Goal: Task Accomplishment & Management: Complete application form

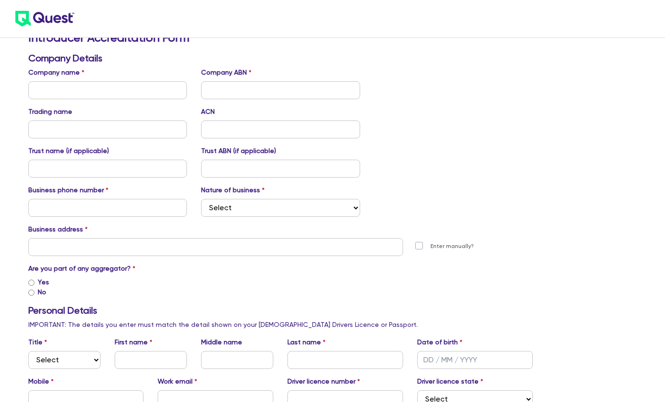
scroll to position [26, 0]
click at [31, 282] on input "Yes" at bounding box center [31, 282] width 6 height 6
radio input "true"
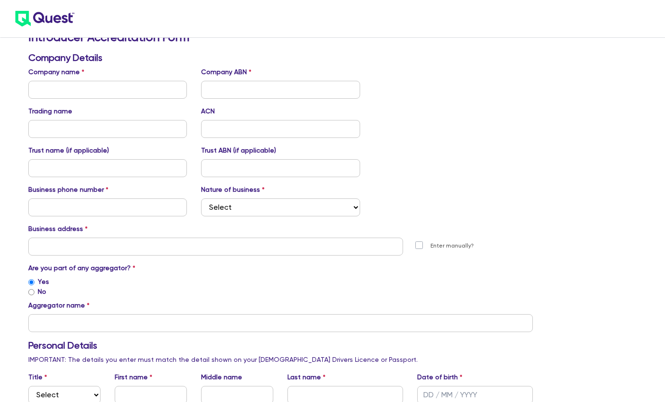
click at [31, 293] on input "No" at bounding box center [31, 292] width 6 height 6
radio input "true"
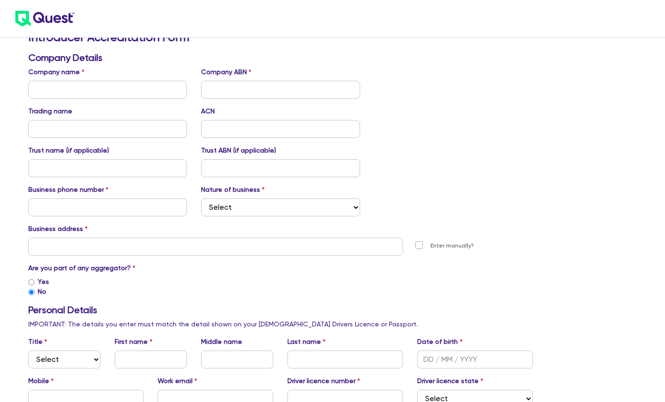
click at [34, 284] on input "Yes" at bounding box center [31, 282] width 6 height 6
radio input "true"
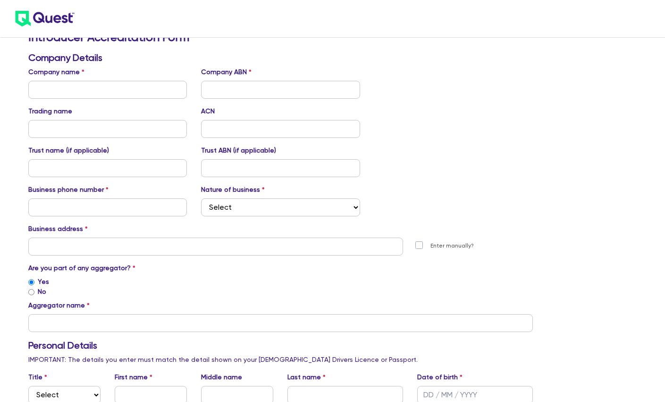
click at [29, 294] on input "No" at bounding box center [31, 292] width 6 height 6
radio input "true"
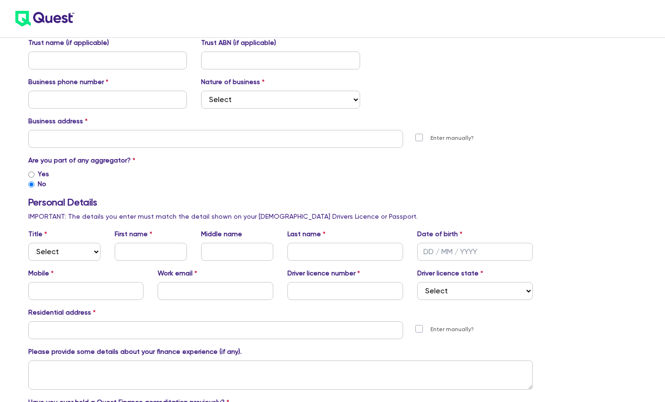
scroll to position [21, 0]
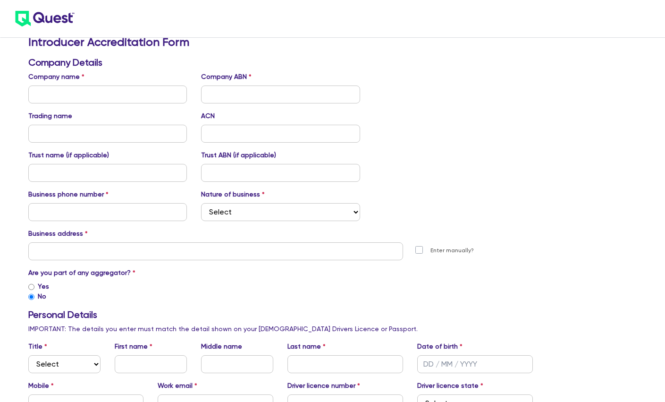
click at [31, 286] on input "Yes" at bounding box center [31, 287] width 6 height 6
radio input "true"
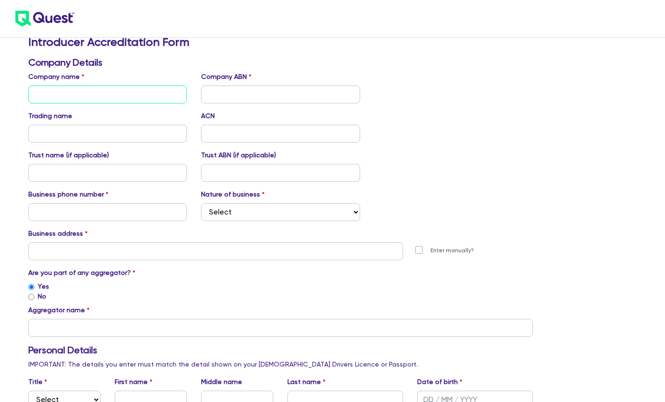
click at [154, 102] on input "text" at bounding box center [107, 94] width 159 height 18
click at [106, 328] on input "text" at bounding box center [280, 328] width 505 height 18
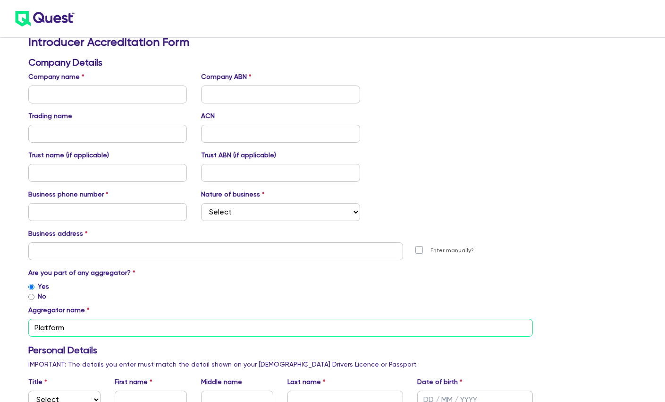
type input "Platform"
click at [87, 98] on input "text" at bounding box center [107, 94] width 159 height 18
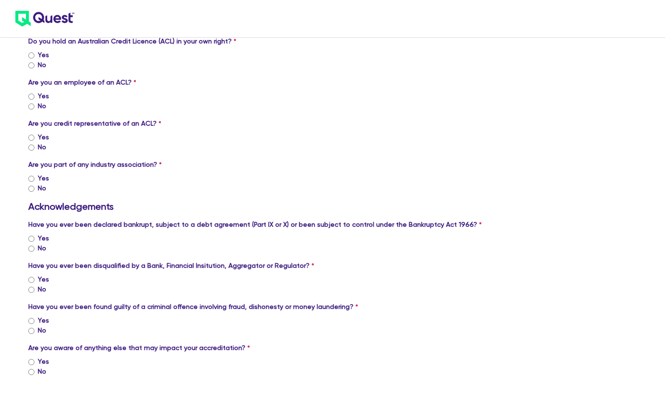
scroll to position [608, 0]
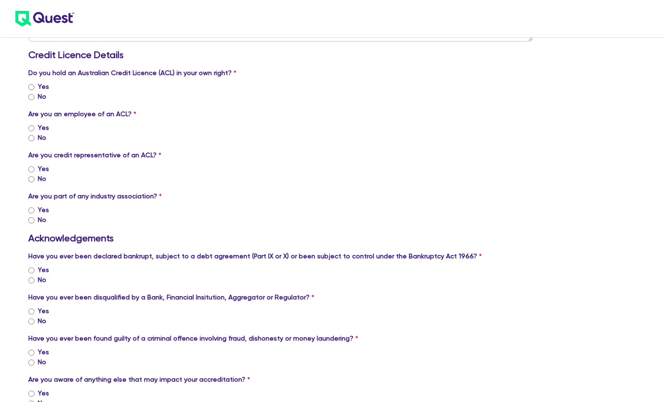
click at [33, 86] on input "Yes" at bounding box center [31, 87] width 6 height 6
radio input "true"
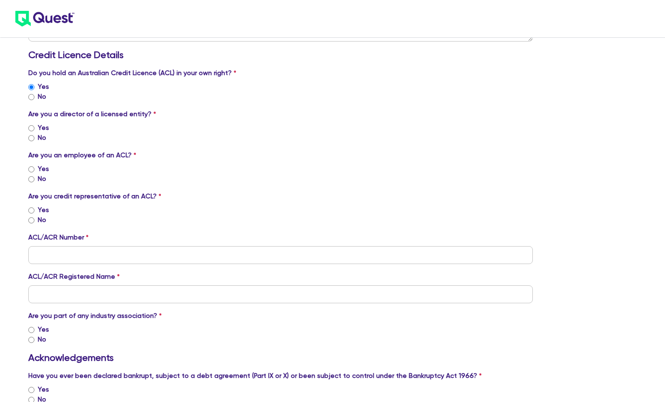
click at [32, 126] on input "Yes" at bounding box center [31, 128] width 6 height 6
radio input "true"
click at [33, 177] on input "No" at bounding box center [31, 179] width 6 height 6
radio input "true"
click at [32, 210] on input "Yes" at bounding box center [31, 210] width 6 height 6
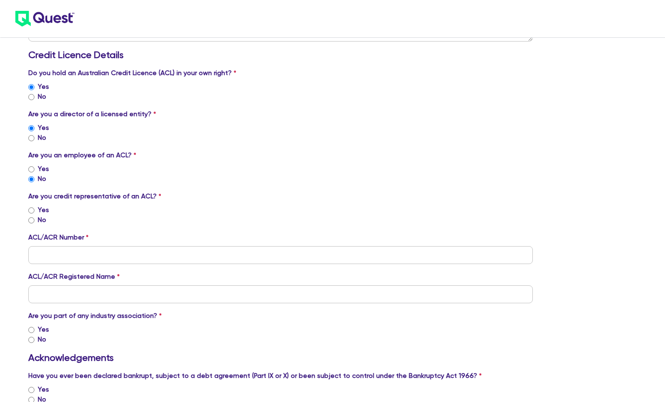
radio input "true"
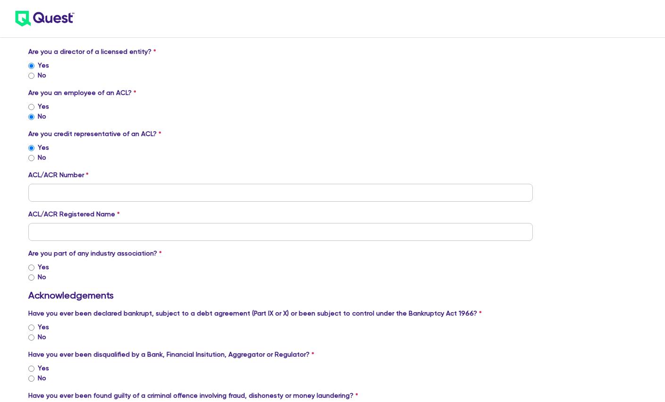
scroll to position [671, 0]
click at [33, 266] on input "Yes" at bounding box center [31, 267] width 6 height 6
radio input "true"
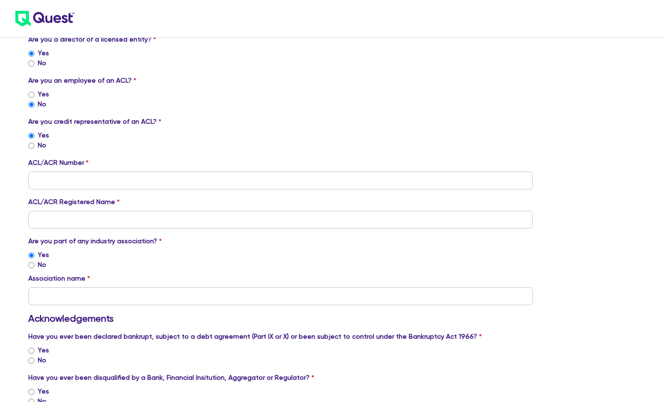
scroll to position [701, 0]
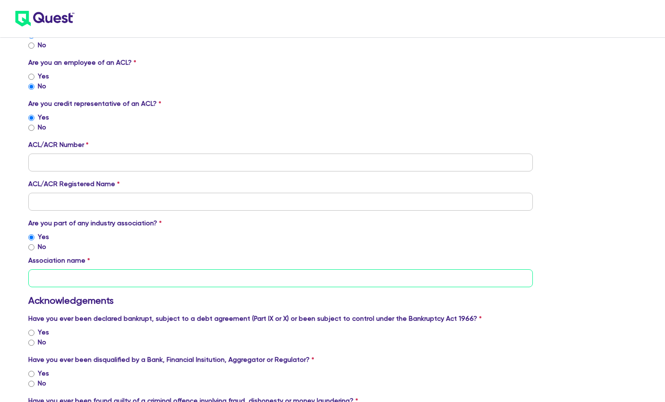
click at [131, 286] on input "text" at bounding box center [280, 278] width 505 height 18
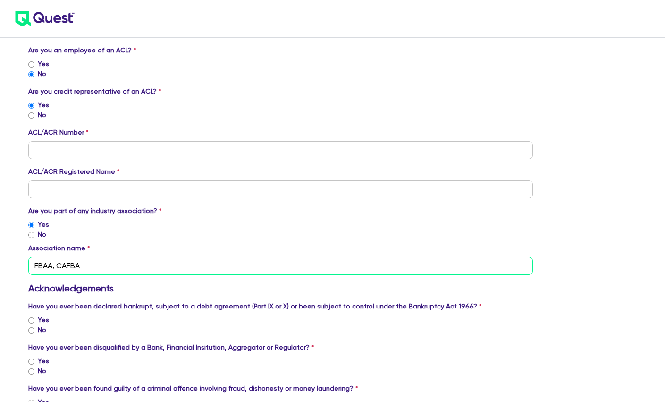
scroll to position [0, 0]
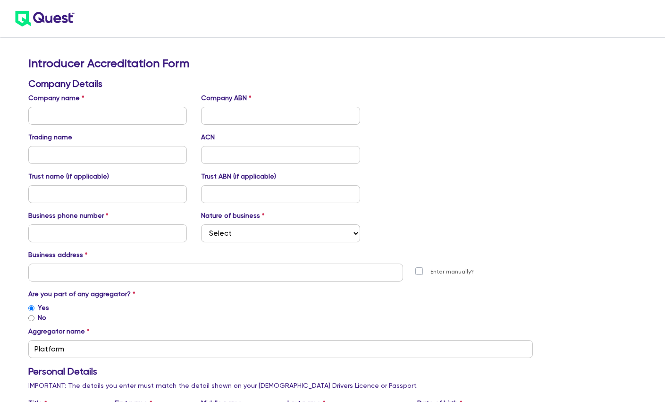
type input "FBAA, CAFBA"
click at [118, 116] on input "text" at bounding box center [107, 116] width 159 height 18
click at [109, 113] on input "United Fortune Finance" at bounding box center [107, 116] width 159 height 18
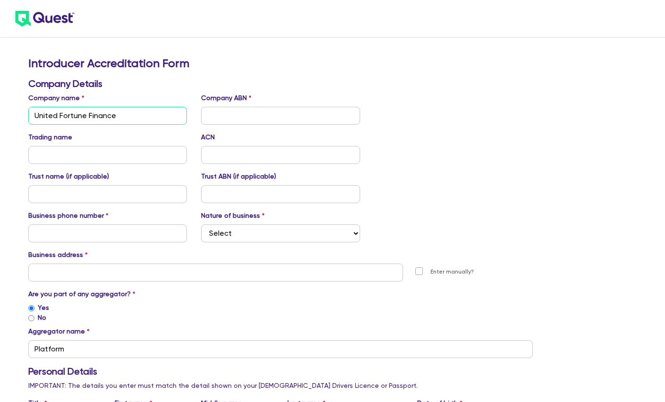
click at [109, 113] on input "United Fortune Finance" at bounding box center [107, 116] width 159 height 18
type input "United Fortune Finance"
click at [233, 112] on input "text" at bounding box center [280, 116] width 159 height 18
paste input "72 846 386 083"
type input "72 846 386 083"
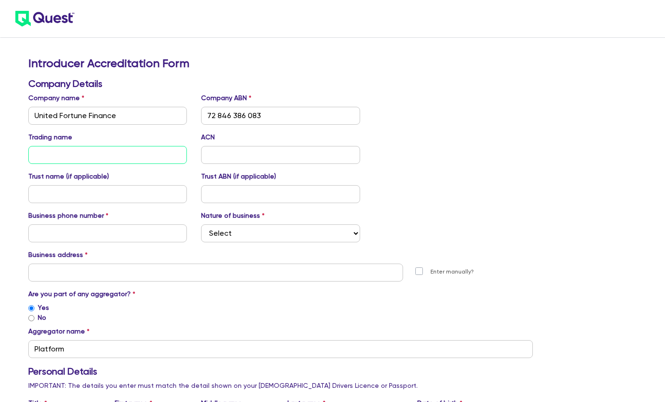
click at [133, 159] on input "text" at bounding box center [107, 155] width 159 height 18
click at [131, 115] on input "United Fortune Finance" at bounding box center [107, 116] width 159 height 18
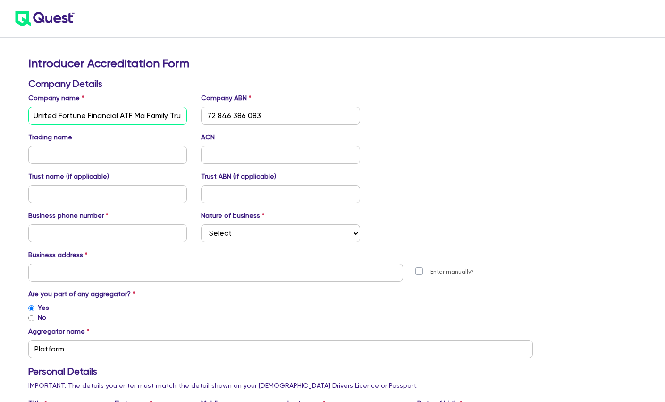
scroll to position [0, 7]
type input "United Fortune Financial ATF Ma Family Trust"
click at [53, 156] on input "text" at bounding box center [107, 155] width 159 height 18
click at [105, 146] on input "√" at bounding box center [107, 155] width 159 height 18
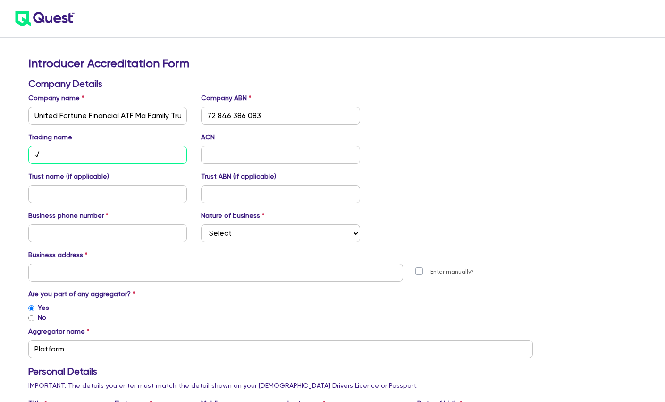
paste input "72 846 386 083"
click at [110, 146] on input "72 846 386 083√" at bounding box center [107, 155] width 159 height 18
type input "United Fortune Finance"
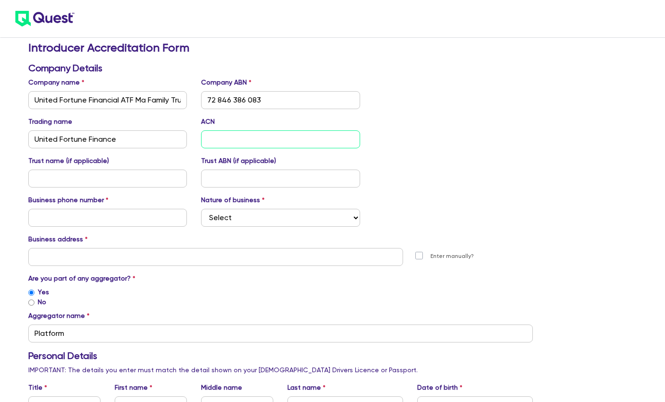
scroll to position [16, 0]
paste input "613 538 828"
type input "613 538 828"
click at [128, 180] on input "text" at bounding box center [107, 178] width 159 height 18
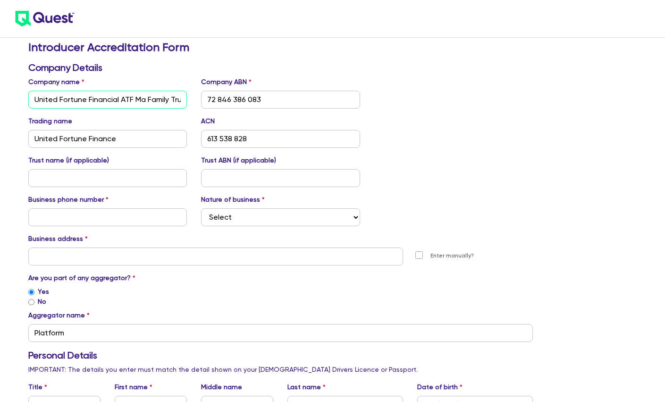
scroll to position [0, 7]
drag, startPoint x: 136, startPoint y: 100, endPoint x: 278, endPoint y: 99, distance: 142.5
click at [278, 99] on div "Company name United Fortune Financial ATF Ma Family Trust Company ABN 72 846 38…" at bounding box center [280, 93] width 519 height 32
click at [147, 179] on input "text" at bounding box center [107, 178] width 159 height 18
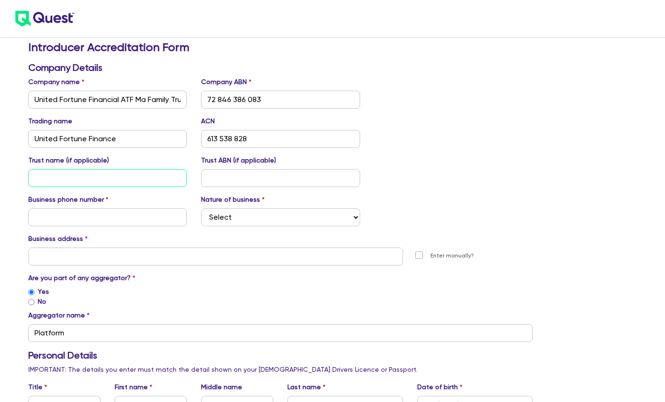
paste input "Ma Family Trust"
type input "Ma Family Trust"
click at [287, 96] on input "72 846 386 083" at bounding box center [280, 100] width 159 height 18
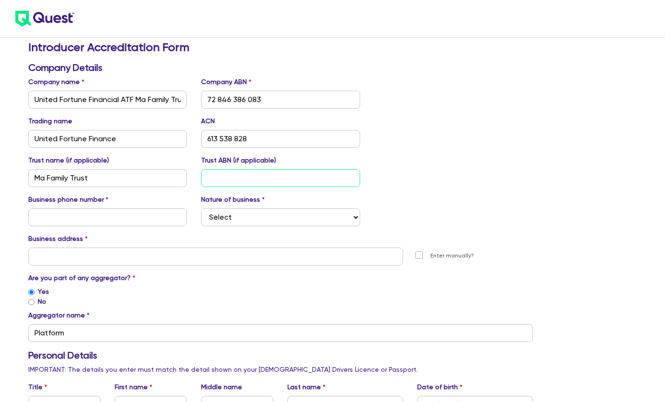
click at [246, 178] on input "text" at bounding box center [280, 178] width 159 height 18
paste input "72 846 386 083"
type input "72 846 386 083"
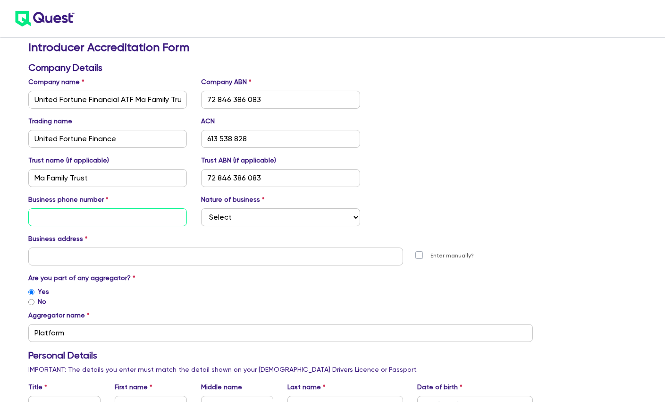
click at [121, 225] on input "text" at bounding box center [107, 217] width 159 height 18
type input "0433699020"
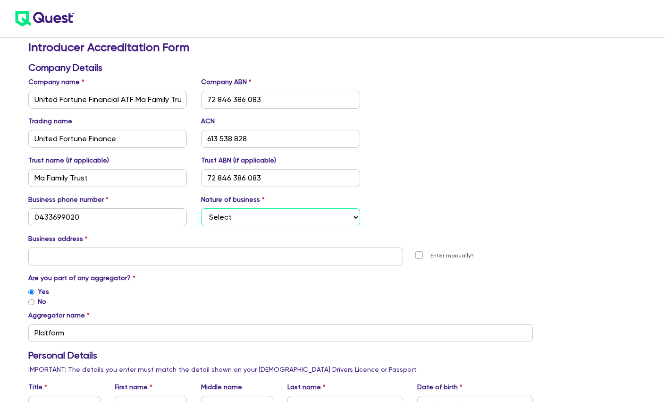
select select "FINANCE_BROKER"
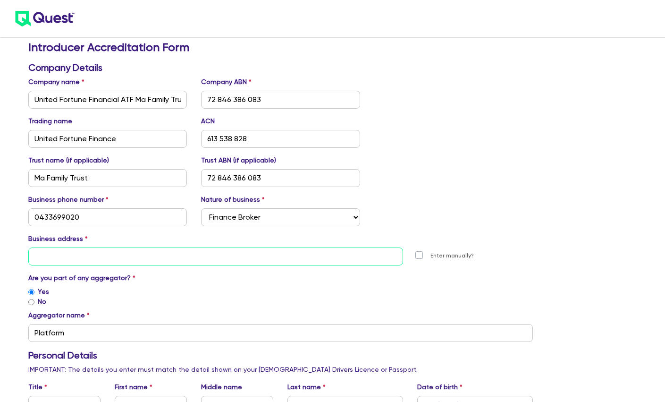
click at [179, 256] on input "text" at bounding box center [215, 256] width 375 height 18
type input "1"
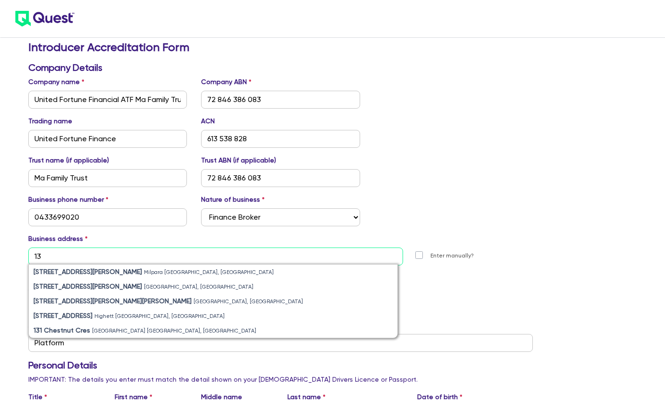
type input "1"
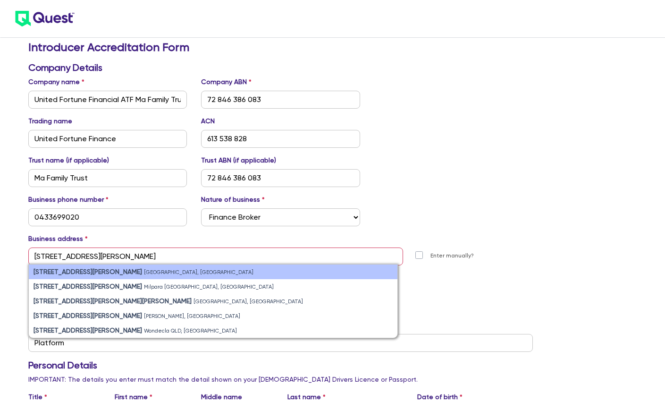
click at [177, 276] on li "[STREET_ADDRESS][PERSON_NAME]" at bounding box center [213, 271] width 369 height 15
type input "[STREET_ADDRESS]"
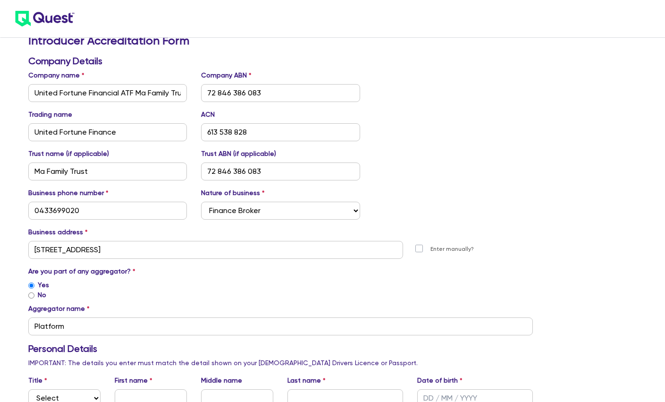
scroll to position [24, 0]
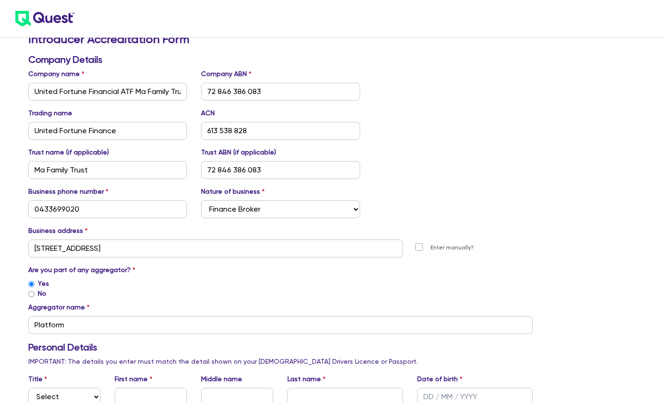
click at [194, 286] on div "Yes" at bounding box center [280, 283] width 505 height 10
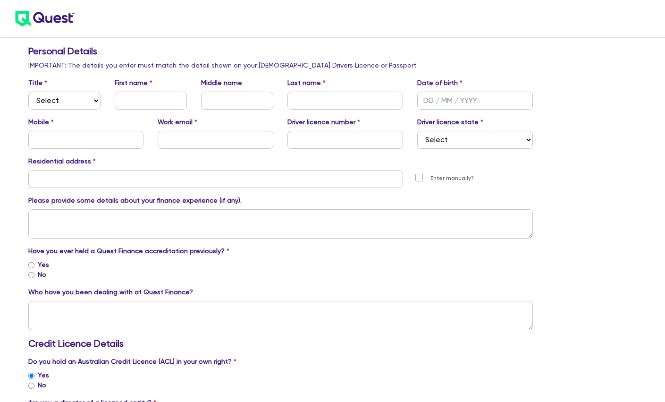
scroll to position [299, 0]
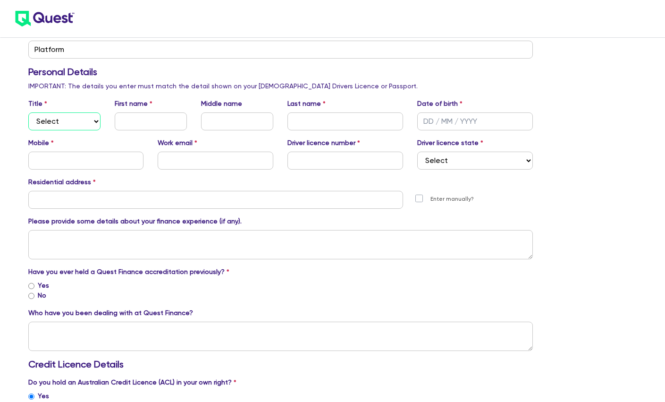
click at [83, 126] on select "Select Mr Mrs Ms Miss Dr" at bounding box center [64, 121] width 72 height 18
select select "DR"
click at [152, 119] on input "text" at bounding box center [151, 121] width 72 height 18
type input "[PERSON_NAME]"
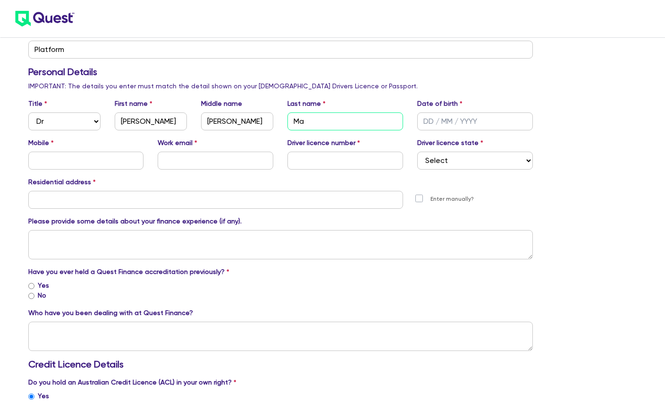
type input "Ma"
type input "[DATE]"
type input "0433699020"
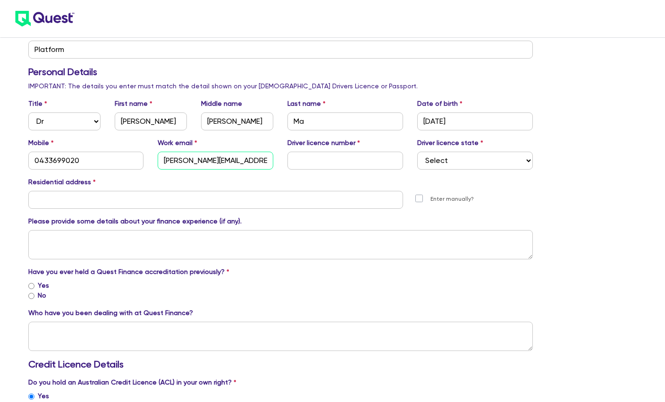
type input "[PERSON_NAME][EMAIL_ADDRESS][DOMAIN_NAME]"
type input "088487528"
select select "QLD"
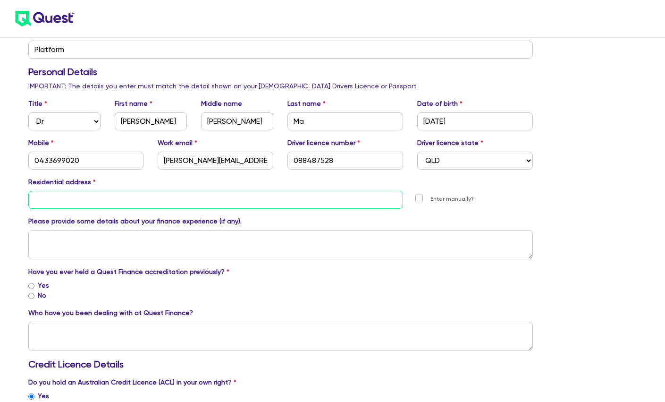
click at [176, 192] on input "text" at bounding box center [215, 200] width 375 height 18
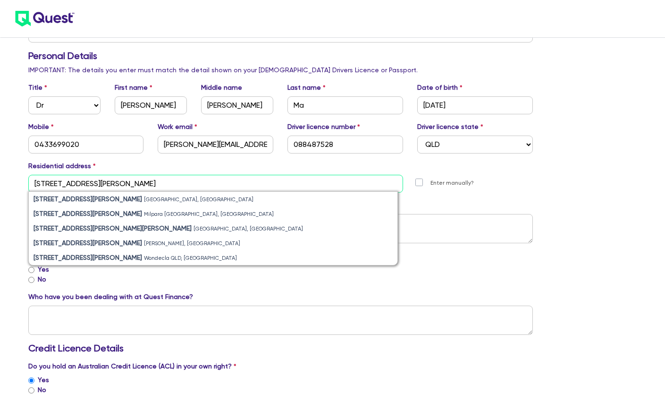
scroll to position [315, 0]
click at [136, 205] on li "[STREET_ADDRESS][PERSON_NAME]" at bounding box center [213, 199] width 369 height 15
type input "[STREET_ADDRESS]"
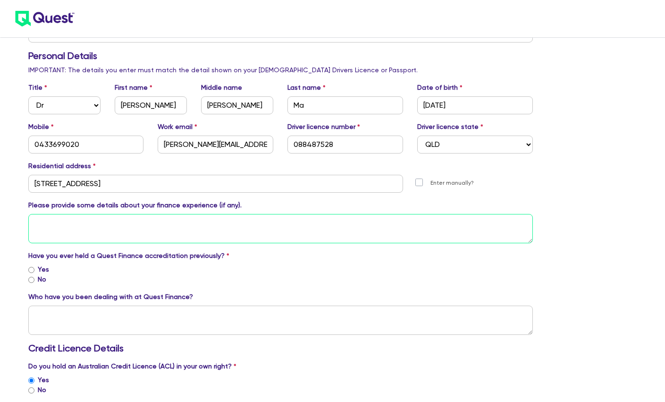
click at [120, 227] on textarea at bounding box center [280, 228] width 505 height 29
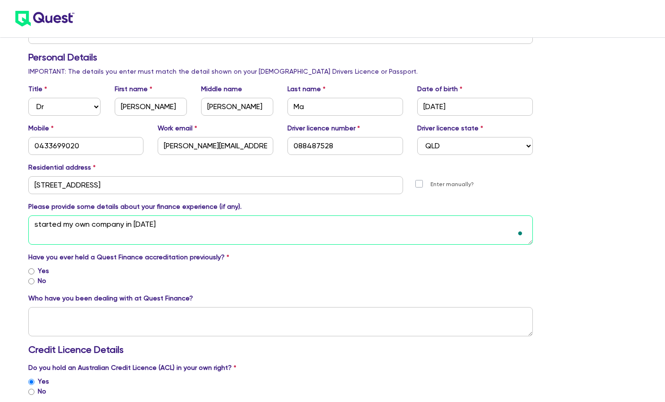
scroll to position [313, 0]
type textarea "started my own company in [DATE]"
click at [33, 281] on input "No" at bounding box center [31, 281] width 6 height 6
radio input "true"
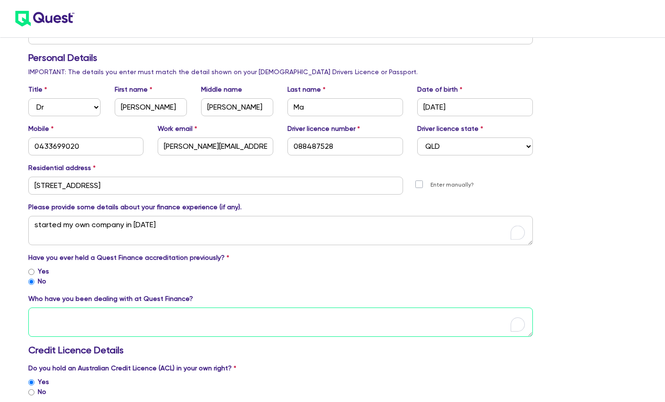
drag, startPoint x: 176, startPoint y: 192, endPoint x: 154, endPoint y: 320, distance: 130.6
click at [154, 320] on textarea "To enrich screen reader interactions, please activate Accessibility in Grammarl…" at bounding box center [280, 321] width 505 height 29
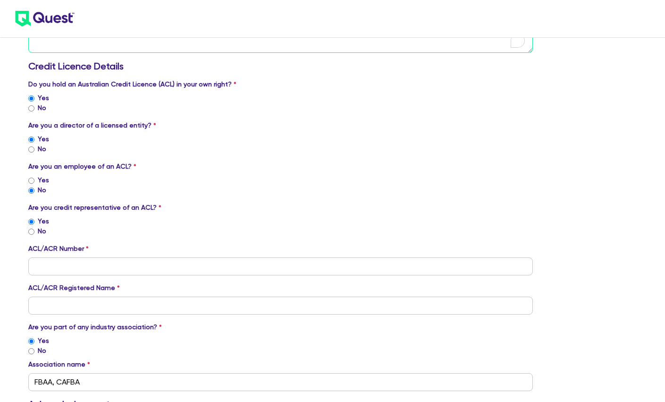
scroll to position [849, 0]
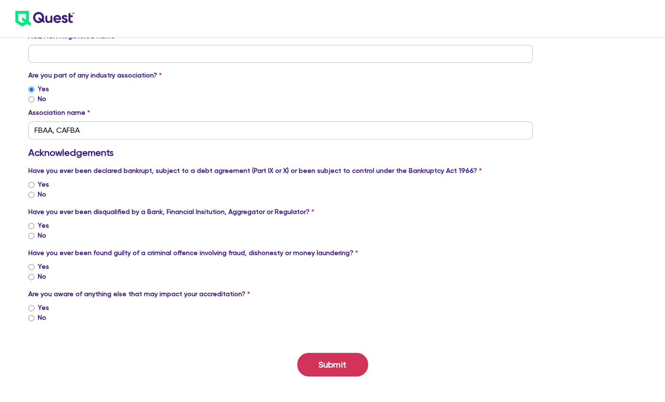
click at [30, 193] on input "No" at bounding box center [31, 195] width 6 height 6
radio input "true"
click at [28, 236] on input "No" at bounding box center [31, 236] width 6 height 6
radio input "true"
click at [31, 278] on input "No" at bounding box center [31, 277] width 6 height 6
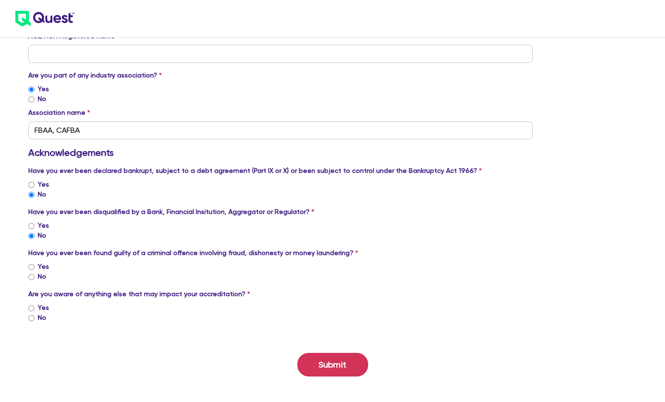
radio input "true"
click at [30, 315] on input "No" at bounding box center [31, 318] width 6 height 6
radio input "true"
click at [32, 316] on input "No" at bounding box center [31, 318] width 6 height 6
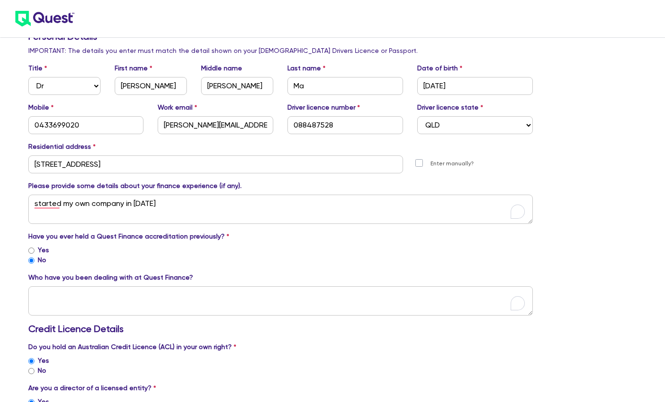
scroll to position [853, 0]
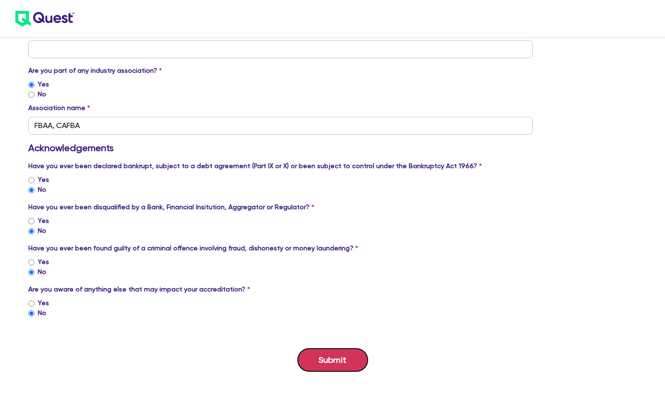
click at [332, 356] on button "Submit" at bounding box center [332, 360] width 71 height 24
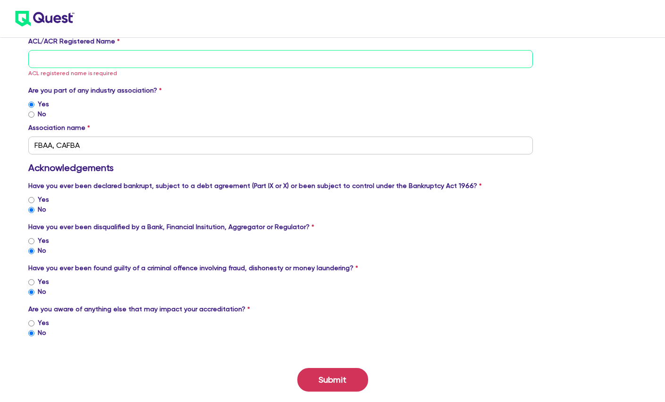
click at [149, 65] on input "text" at bounding box center [280, 59] width 505 height 18
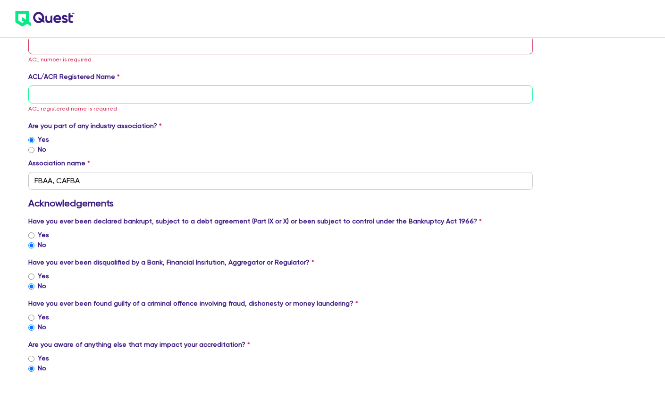
scroll to position [717, 0]
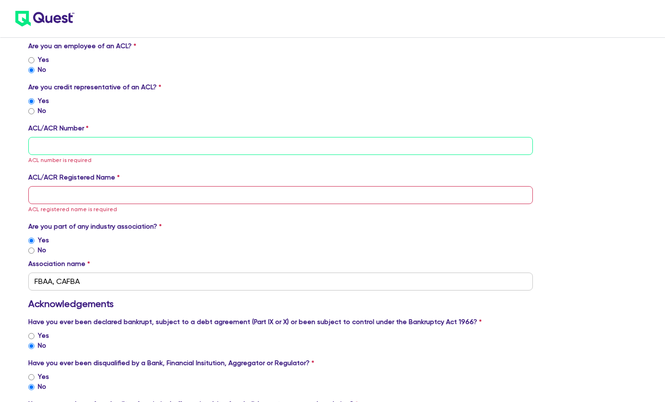
click at [95, 142] on input "tel" at bounding box center [280, 146] width 505 height 18
paste input "000503721"
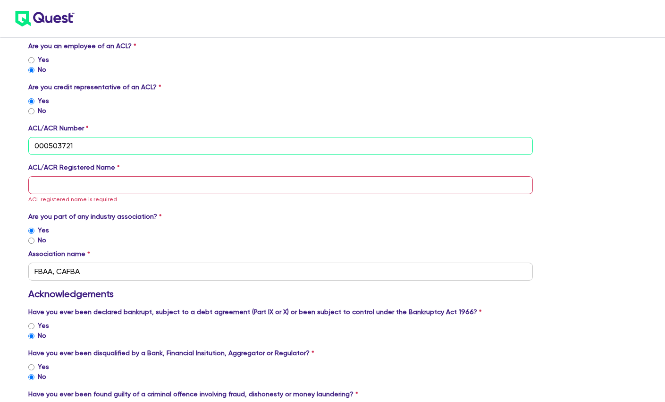
type input "000503721"
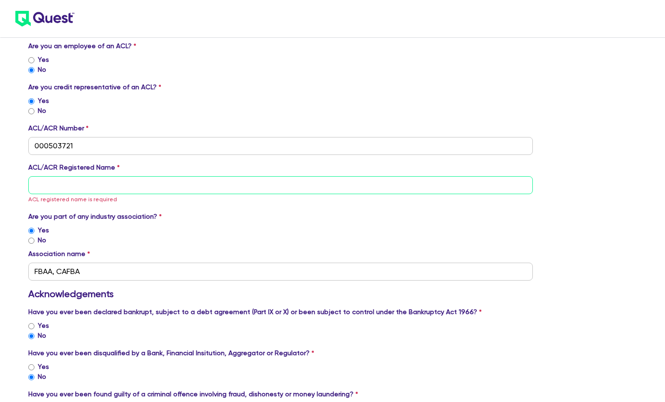
click at [126, 186] on input "text" at bounding box center [280, 185] width 505 height 18
paste input "UNITED FORTUNE FINANCIAL PTY LTD"
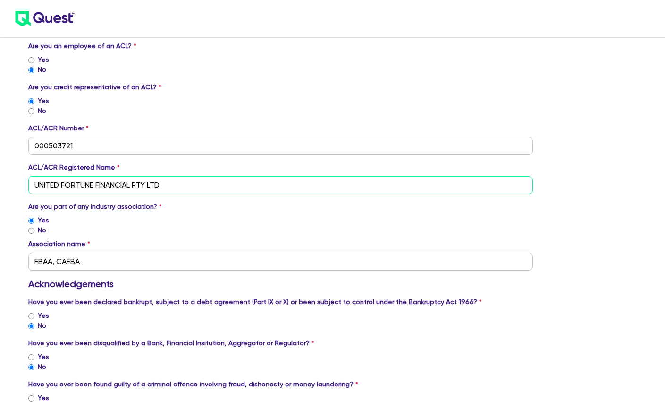
type input "UNITED FORTUNE FINANCIAL PTY LTD"
click at [254, 233] on div "No" at bounding box center [280, 230] width 505 height 10
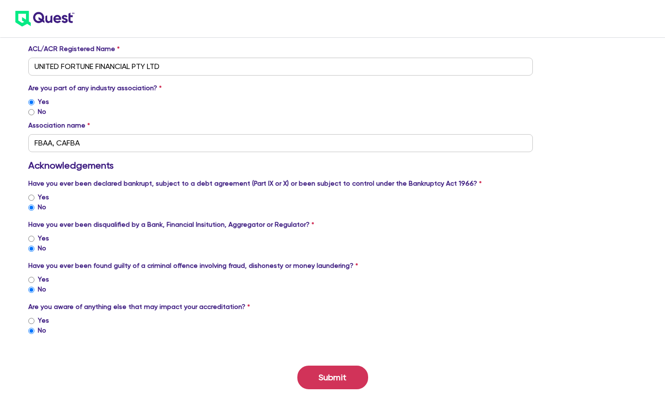
scroll to position [853, 0]
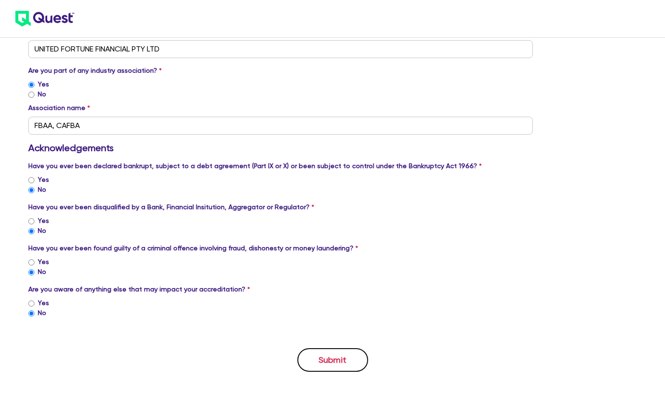
click at [344, 359] on button "Submit" at bounding box center [332, 360] width 71 height 24
